Goal: Information Seeking & Learning: Learn about a topic

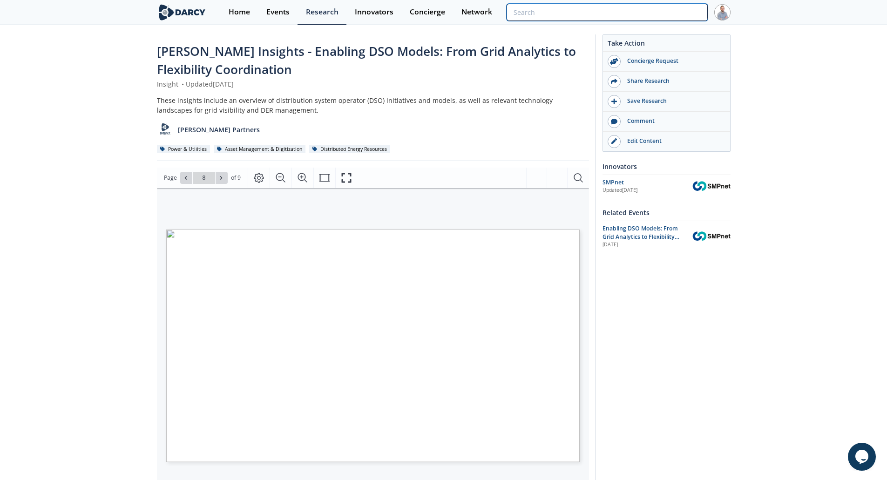
click at [668, 14] on input "search" at bounding box center [607, 12] width 201 height 17
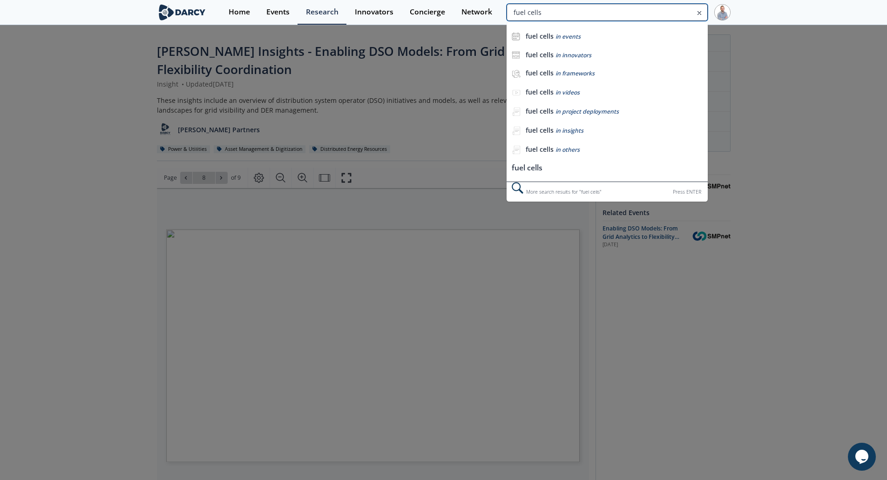
type input "fuel cells"
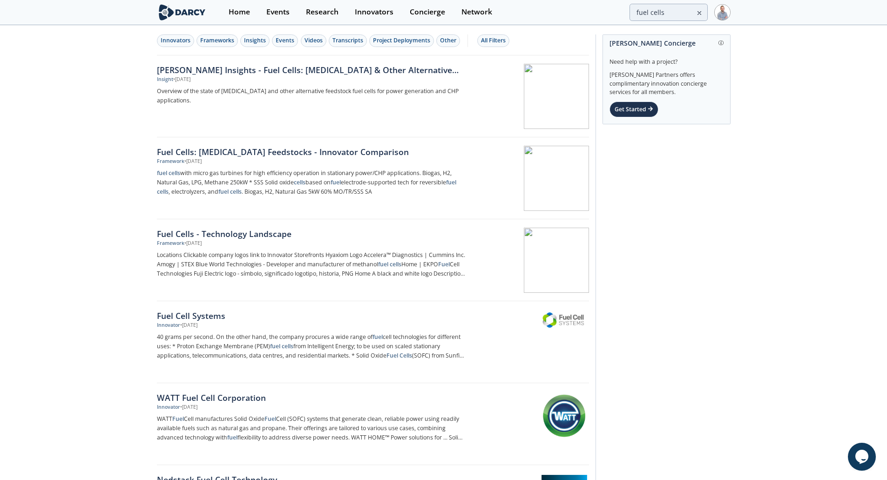
click at [406, 88] on p "Overview of the state of hydrocarbon and other alternative feedstock fuel cells…" at bounding box center [311, 96] width 308 height 19
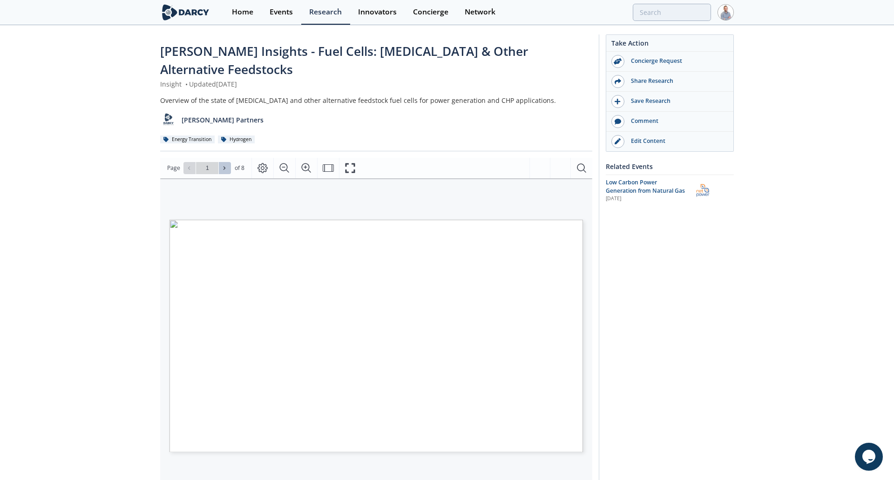
click at [220, 162] on button at bounding box center [225, 168] width 12 height 12
click at [222, 165] on icon at bounding box center [225, 168] width 6 height 6
type input "3"
click at [222, 165] on icon at bounding box center [225, 168] width 6 height 6
click at [223, 166] on icon at bounding box center [224, 167] width 2 height 3
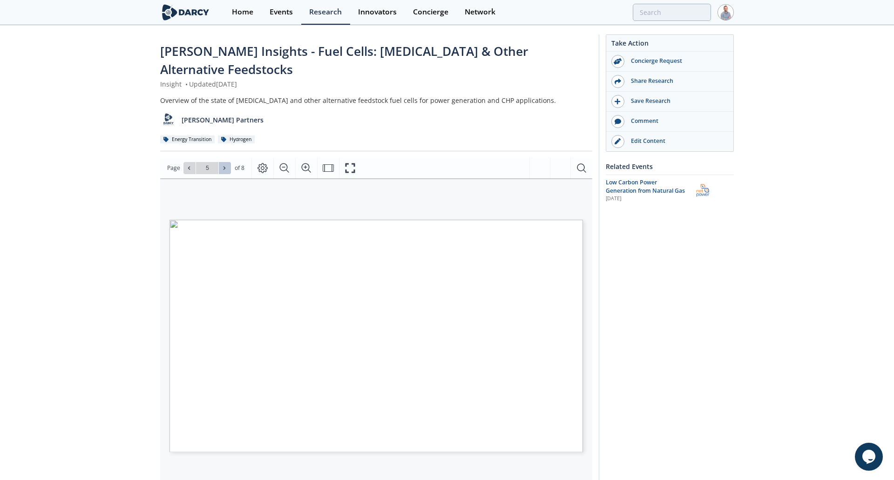
click at [223, 166] on icon at bounding box center [224, 167] width 2 height 3
type input "8"
type input "fuel cells"
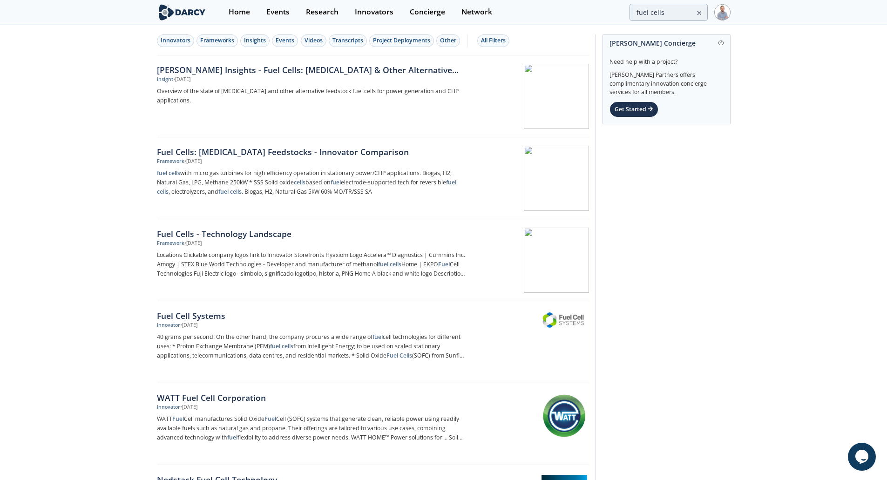
click at [372, 73] on div "Darcy Insights - Fuel Cells: Hydrocarbon & Other Alternative Feedstocks" at bounding box center [311, 70] width 308 height 12
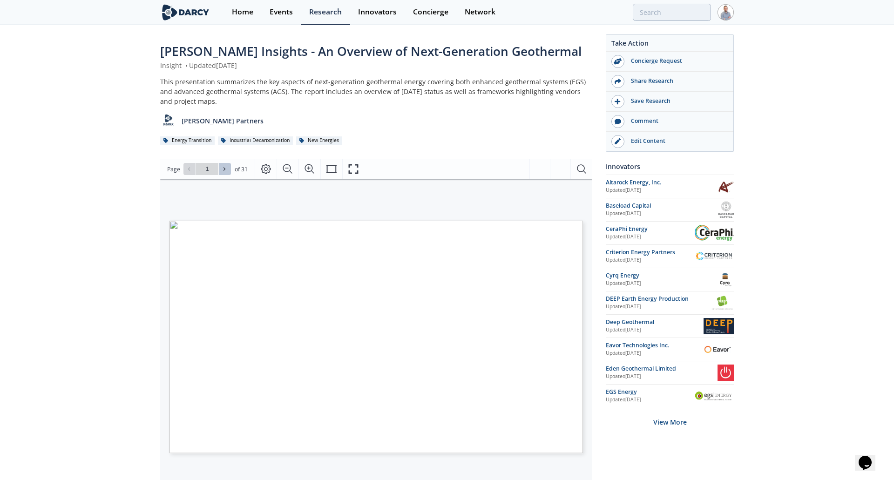
click at [228, 167] on button at bounding box center [225, 169] width 12 height 12
type input "2"
click at [228, 167] on button at bounding box center [225, 169] width 12 height 12
type input "4"
click at [228, 167] on button at bounding box center [225, 169] width 12 height 12
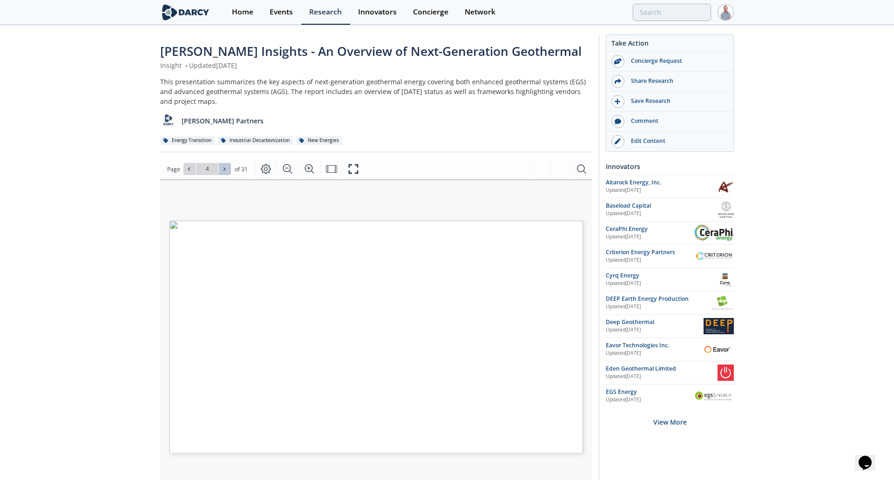
type input "5"
click at [228, 167] on button at bounding box center [225, 169] width 12 height 12
type input "6"
click at [228, 167] on button at bounding box center [225, 169] width 12 height 12
type input "7"
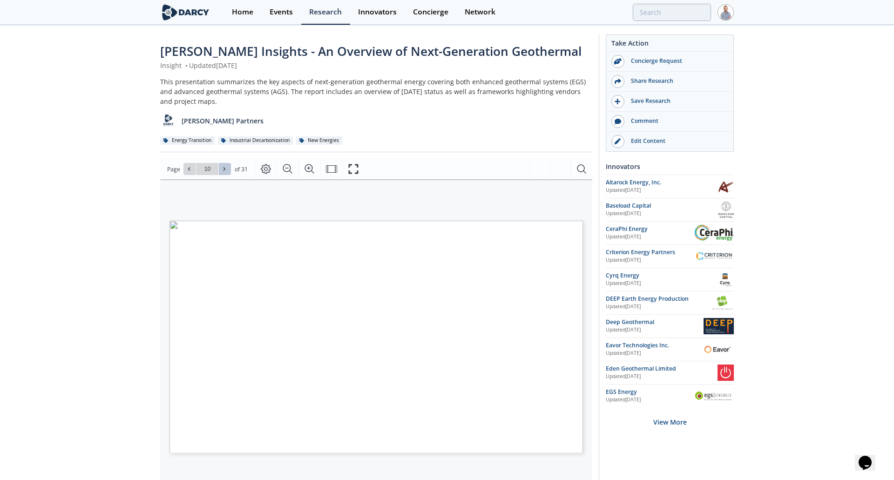
click at [228, 167] on button at bounding box center [225, 169] width 12 height 12
type input "13"
click at [228, 167] on button at bounding box center [225, 169] width 12 height 12
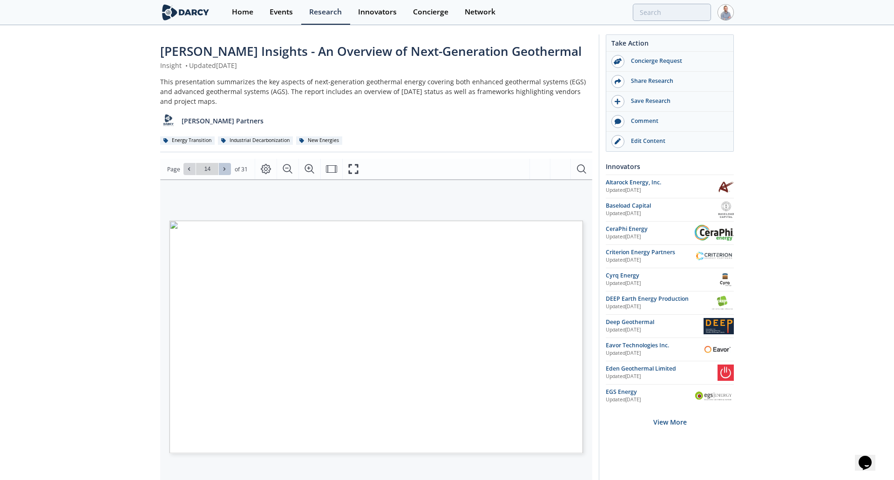
type input "15"
click at [228, 167] on button at bounding box center [225, 169] width 12 height 12
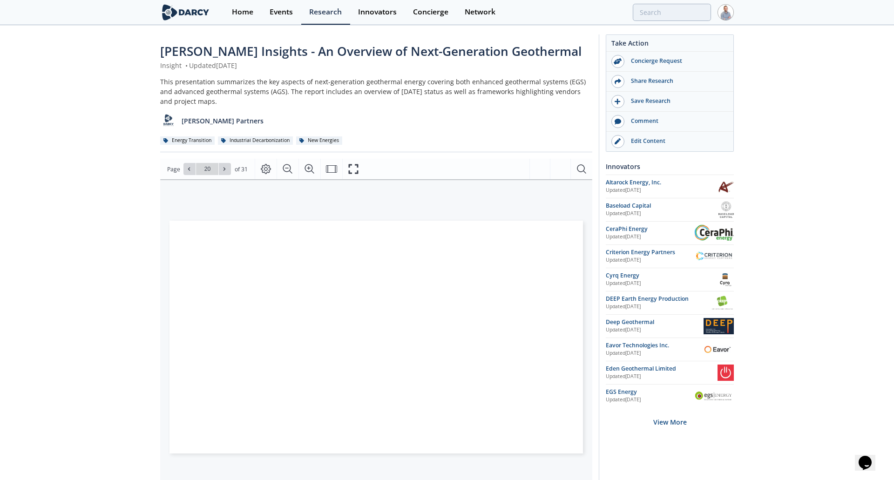
click at [228, 167] on button at bounding box center [225, 169] width 12 height 12
type input "21"
click at [228, 167] on button at bounding box center [225, 169] width 12 height 12
type input "22"
click at [228, 167] on button at bounding box center [225, 169] width 12 height 12
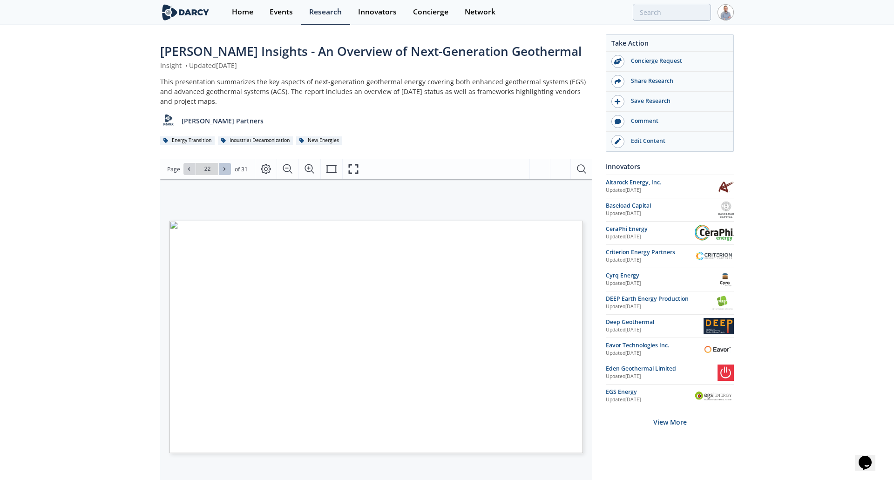
type input "23"
click at [228, 167] on button at bounding box center [225, 169] width 12 height 12
type input "24"
click at [228, 167] on button at bounding box center [225, 169] width 12 height 12
type input "25"
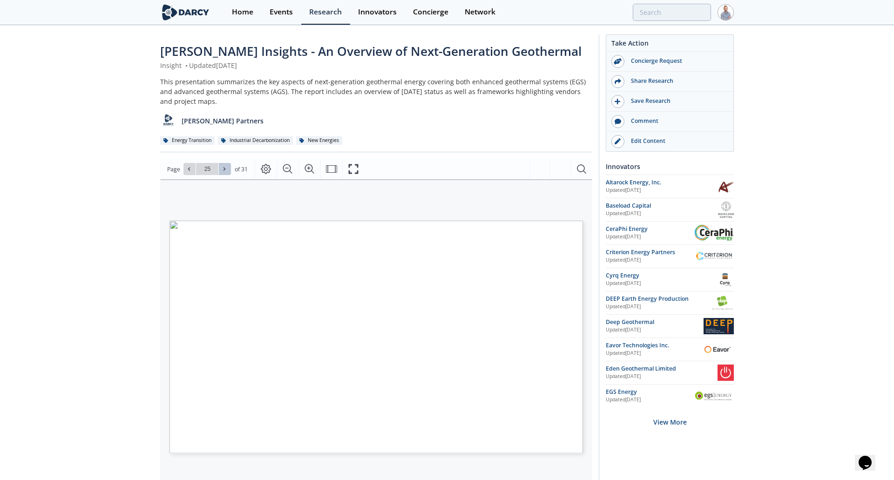
click at [228, 167] on button at bounding box center [225, 169] width 12 height 12
type input "26"
click at [187, 167] on icon at bounding box center [189, 169] width 6 height 6
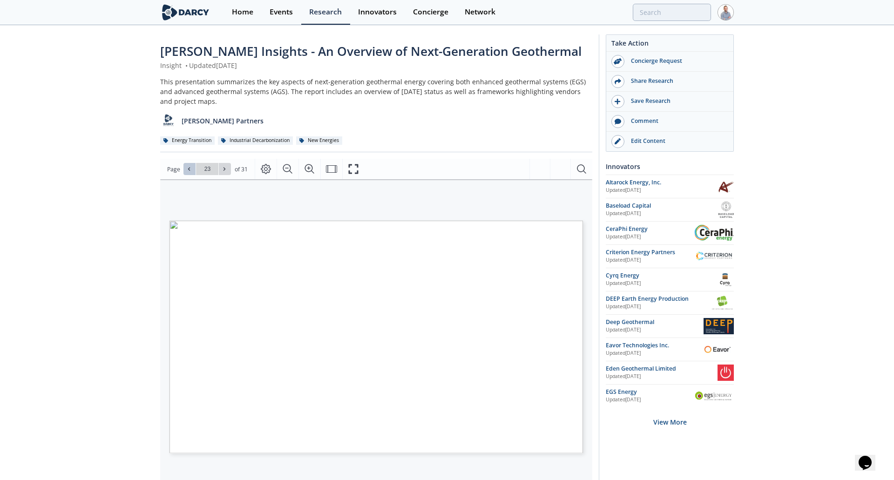
click at [187, 167] on icon at bounding box center [189, 169] width 6 height 6
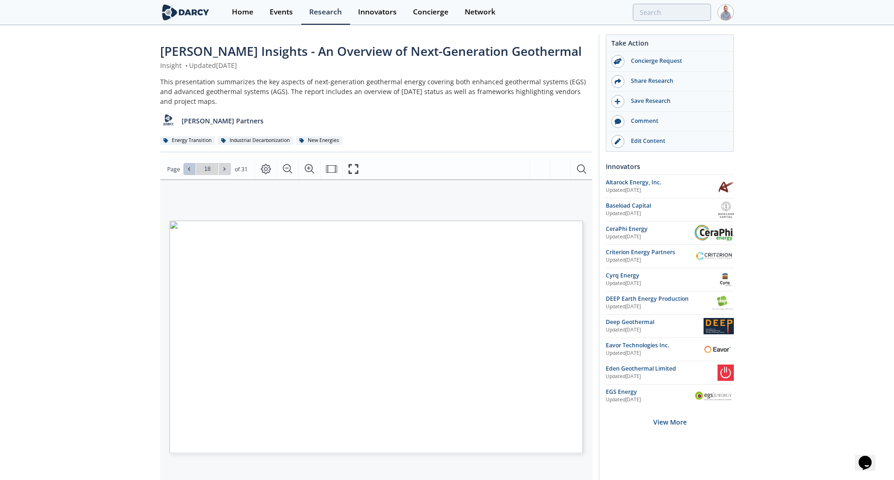
click at [187, 167] on icon at bounding box center [189, 169] width 6 height 6
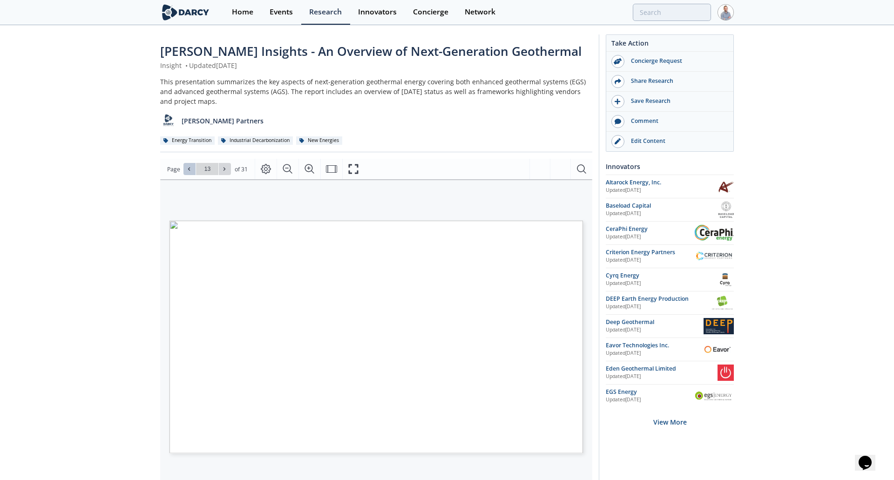
click at [187, 167] on icon at bounding box center [189, 169] width 6 height 6
click at [223, 170] on icon at bounding box center [225, 169] width 6 height 6
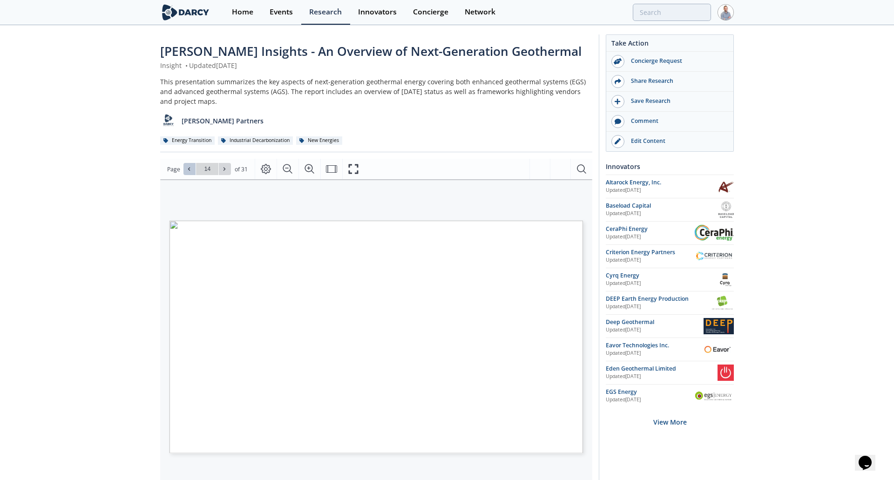
click at [223, 170] on icon at bounding box center [225, 169] width 6 height 6
type input "18"
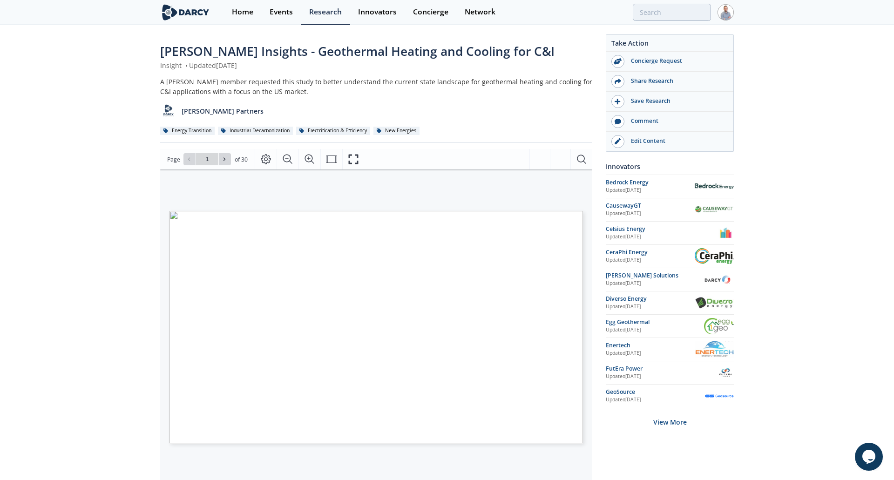
click at [217, 154] on input "1" at bounding box center [207, 159] width 22 height 12
click at [217, 157] on input "1" at bounding box center [207, 159] width 22 height 12
click at [222, 159] on icon at bounding box center [225, 159] width 6 height 6
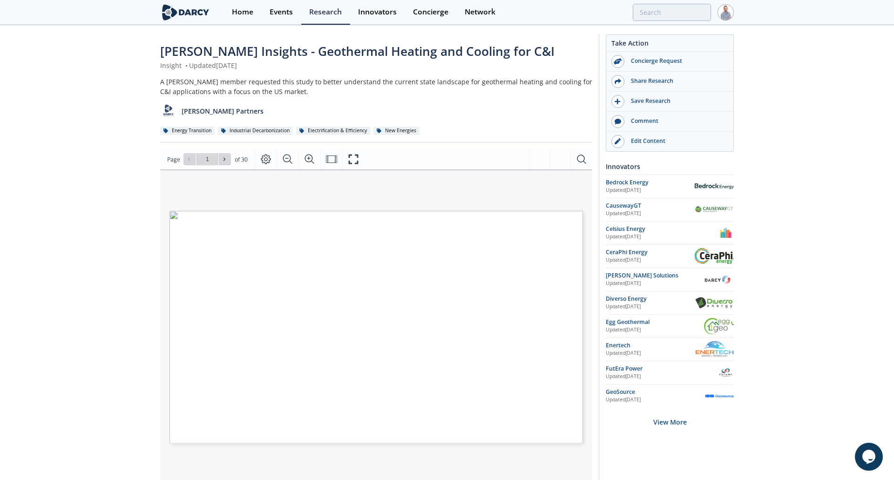
type input "2"
click at [222, 159] on icon at bounding box center [225, 159] width 6 height 6
type input "3"
click at [222, 159] on icon at bounding box center [225, 159] width 6 height 6
type input "4"
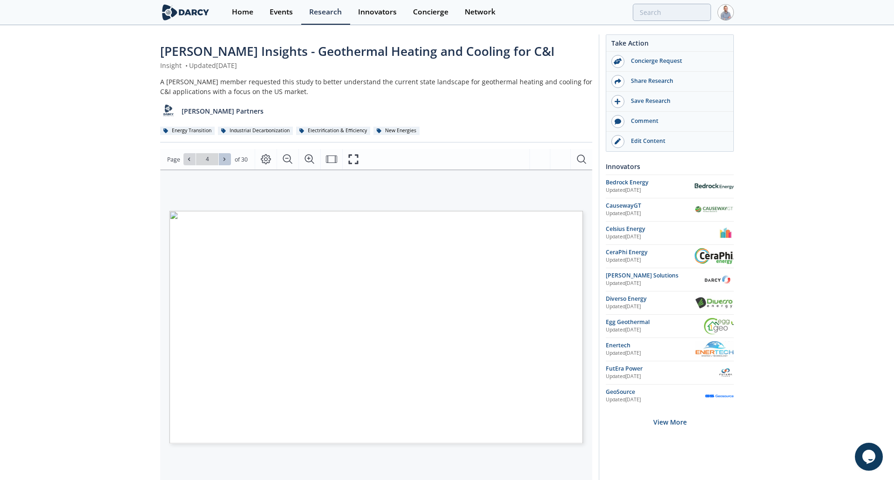
click at [222, 159] on icon at bounding box center [225, 159] width 6 height 6
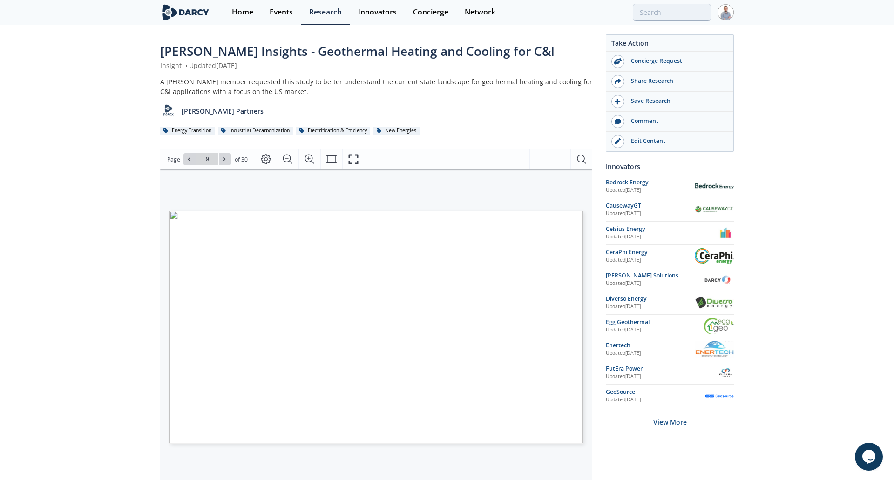
type input "10"
click at [222, 159] on icon at bounding box center [225, 159] width 6 height 6
type input "13"
click at [222, 159] on icon at bounding box center [225, 159] width 6 height 6
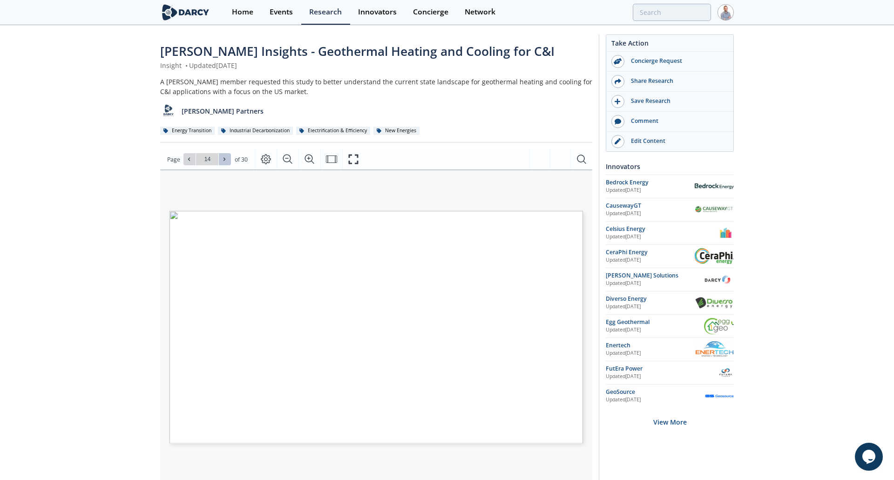
type input "15"
click at [222, 159] on icon at bounding box center [225, 159] width 6 height 6
type input "16"
click at [222, 159] on icon at bounding box center [225, 159] width 6 height 6
type input "17"
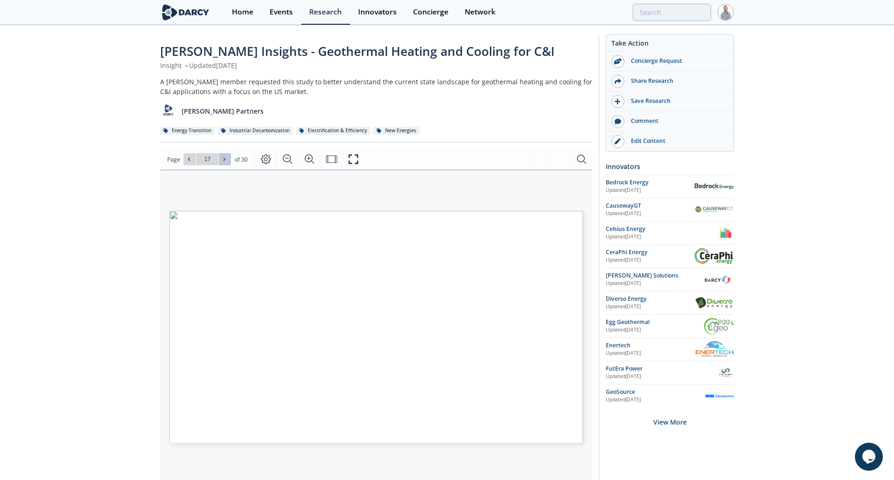
click at [222, 159] on icon at bounding box center [225, 159] width 6 height 6
type input "18"
click at [222, 159] on icon at bounding box center [225, 159] width 6 height 6
type input "19"
